Goal: Transaction & Acquisition: Purchase product/service

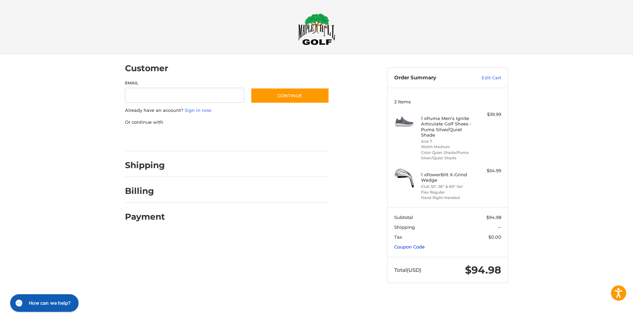
click at [416, 247] on link "Coupon Code" at bounding box center [409, 246] width 30 height 5
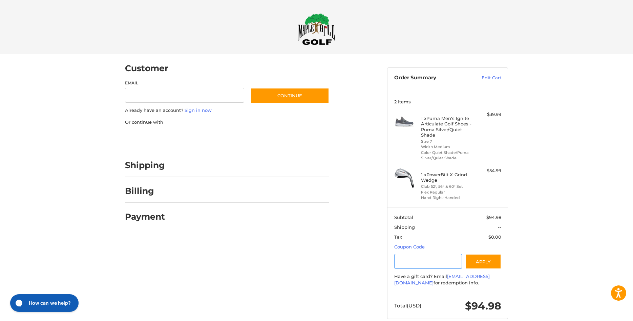
click at [439, 258] on input "Gift Certificate or Coupon Code" at bounding box center [428, 261] width 68 height 15
type input "*********"
click at [486, 262] on button "Apply" at bounding box center [483, 261] width 36 height 15
